Goal: Task Accomplishment & Management: Manage account settings

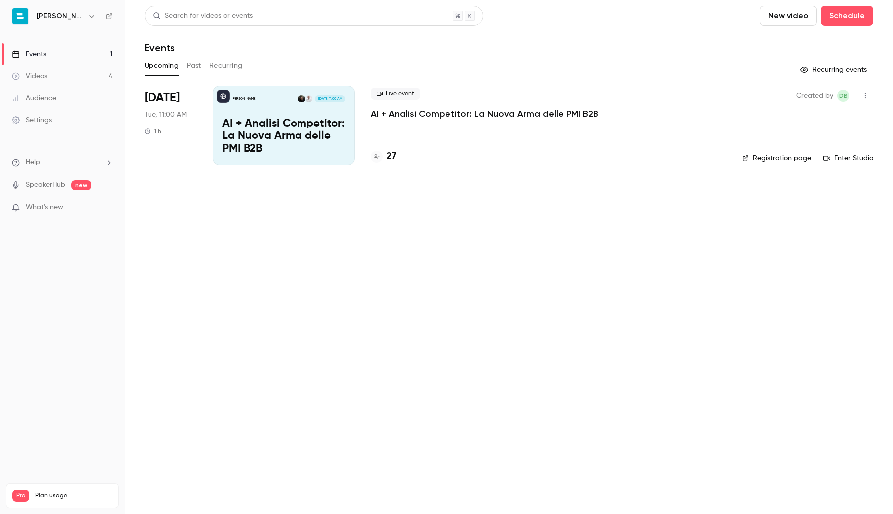
click at [55, 97] on div "Audience" at bounding box center [34, 98] width 44 height 10
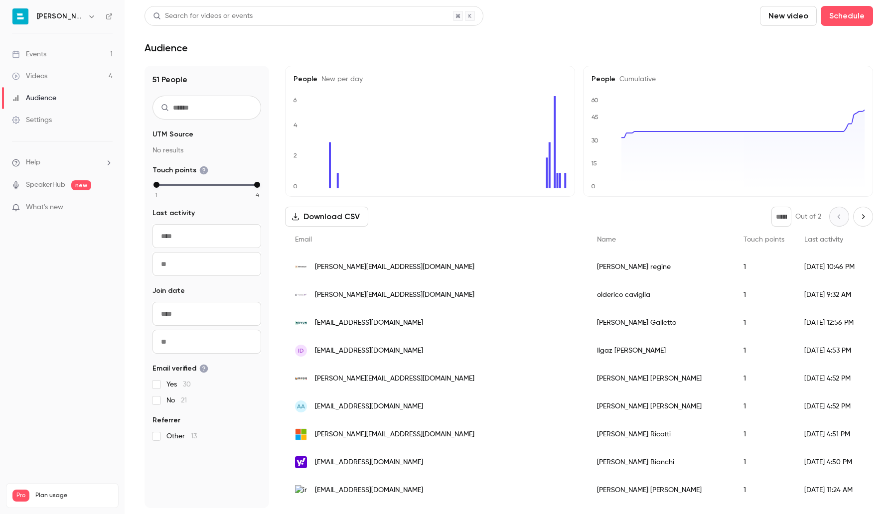
click at [55, 53] on link "Events 1" at bounding box center [62, 54] width 125 height 22
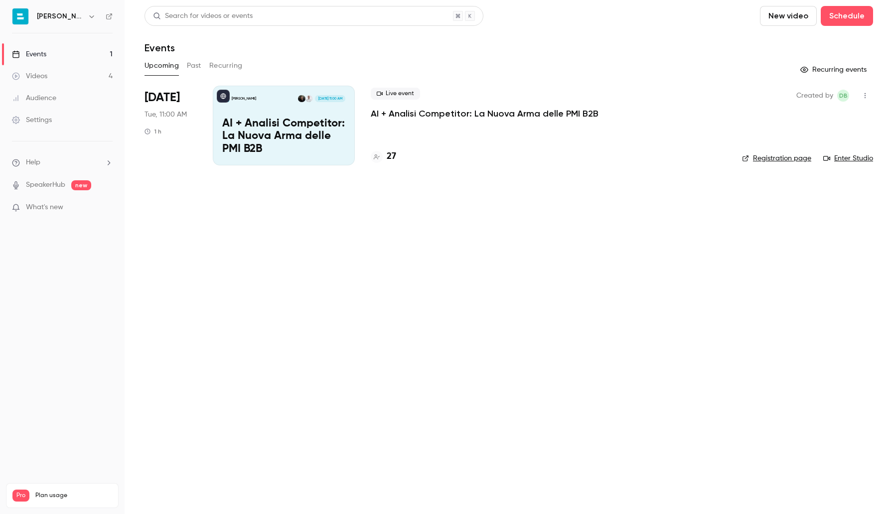
click at [241, 136] on p "AI + Analisi Competitor: La Nuova Arma delle PMI B2B" at bounding box center [283, 137] width 123 height 38
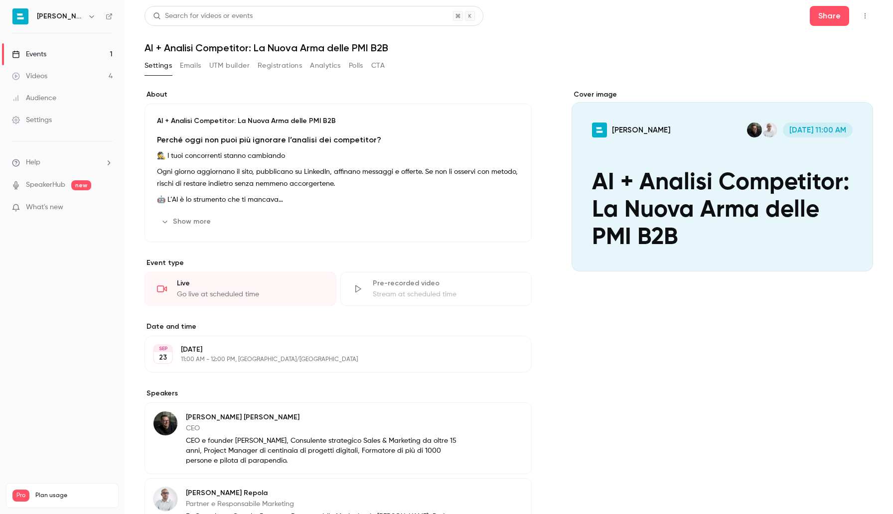
click at [190, 66] on button "Emails" at bounding box center [190, 66] width 21 height 16
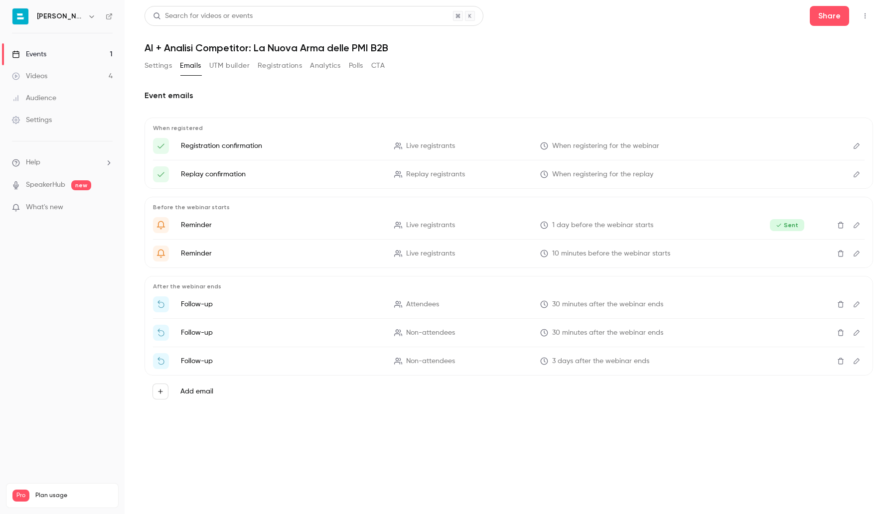
click at [273, 65] on button "Registrations" at bounding box center [280, 66] width 44 height 16
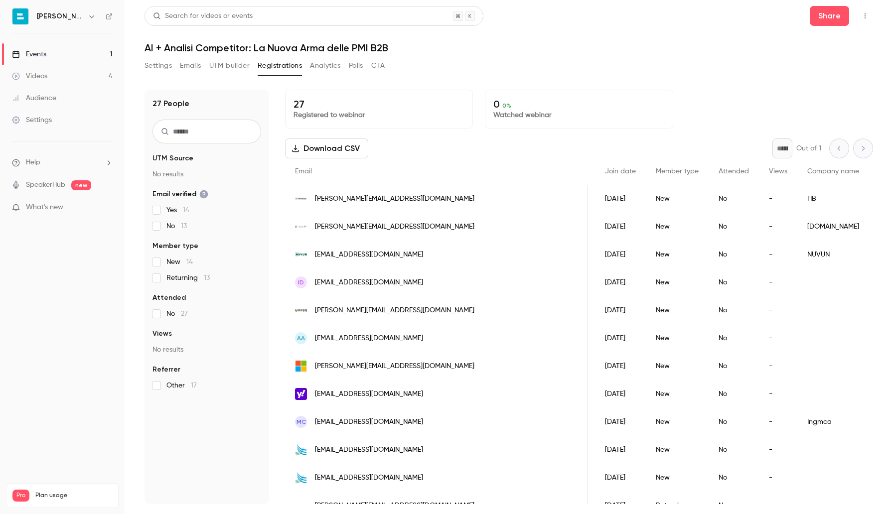
click at [591, 52] on h1 "AI + Analisi Competitor: La Nuova Arma delle PMI B2B" at bounding box center [508, 48] width 728 height 12
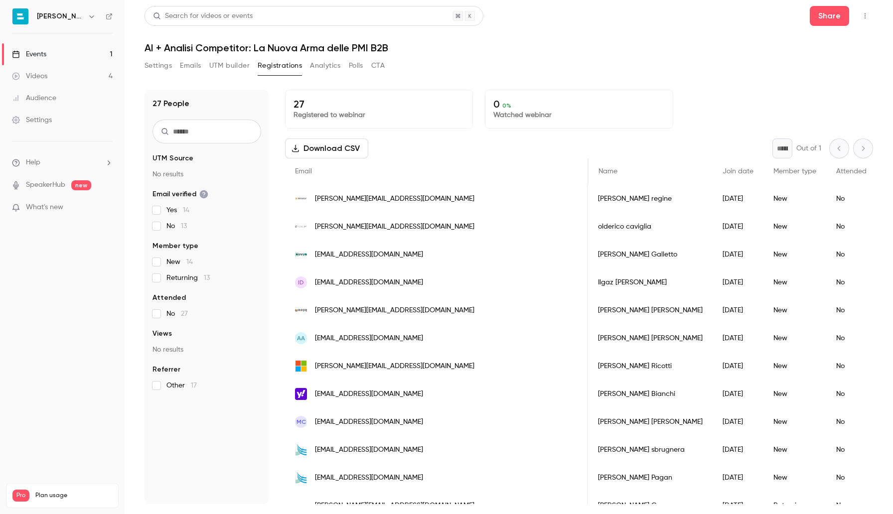
scroll to position [0, 14]
